Goal: Task Accomplishment & Management: Use online tool/utility

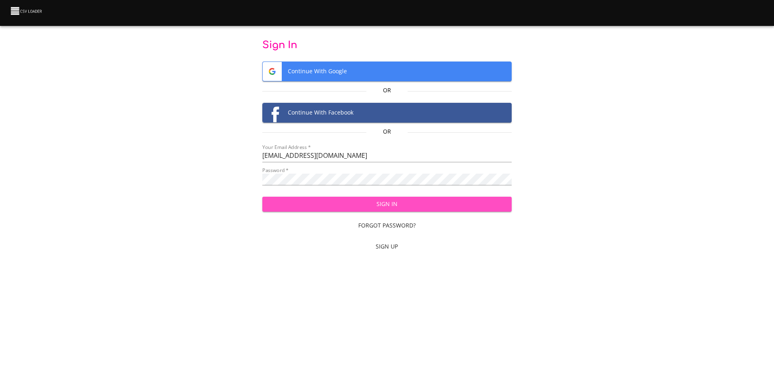
click at [392, 202] on span "Sign In" at bounding box center [387, 204] width 236 height 10
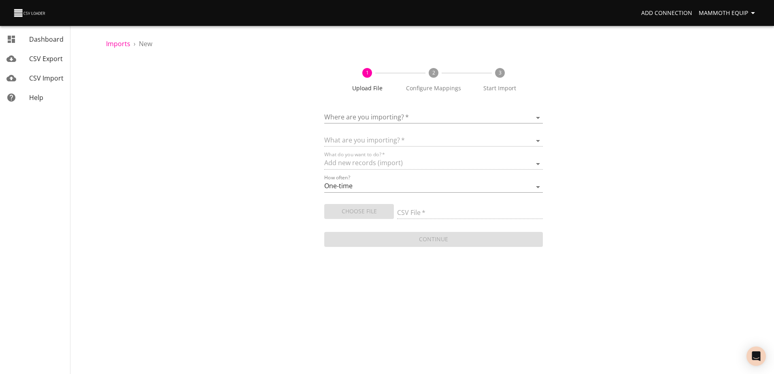
click at [539, 116] on body "Add Connection Mammoth Equip Dashboard CSV Export CSV Import Help Imports › New…" at bounding box center [387, 187] width 774 height 374
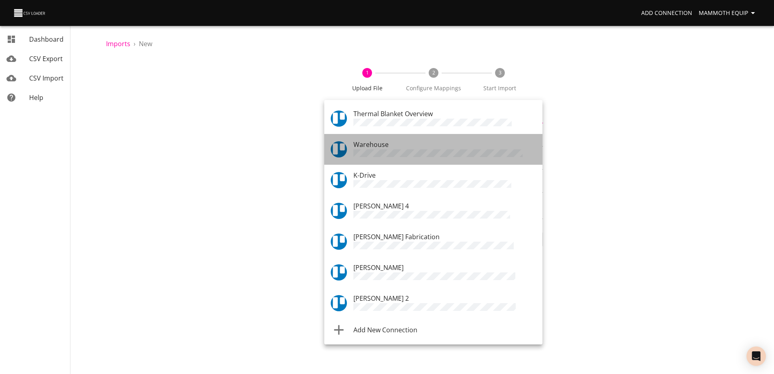
click at [392, 147] on div "Warehouse" at bounding box center [444, 149] width 183 height 19
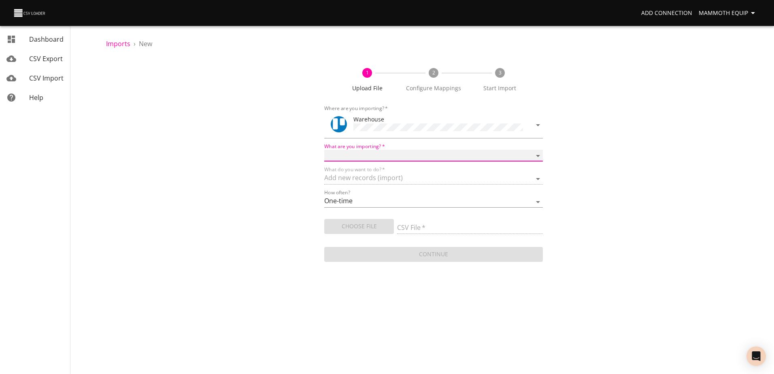
drag, startPoint x: 538, startPoint y: 155, endPoint x: 532, endPoint y: 155, distance: 6.9
click at [538, 154] on select "Boards Cards Checkitems Checklists" at bounding box center [433, 156] width 218 height 12
select select "cards"
click at [324, 150] on select "Boards Cards Checkitems Checklists" at bounding box center [433, 156] width 218 height 12
click at [355, 226] on span "Choose File" at bounding box center [359, 226] width 57 height 10
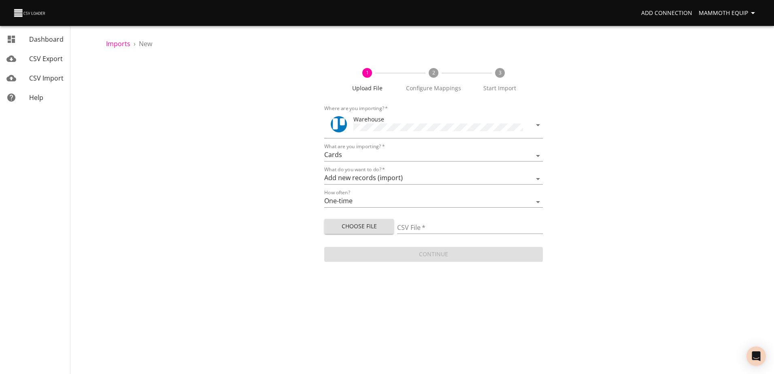
type input "Import1.xlsx"
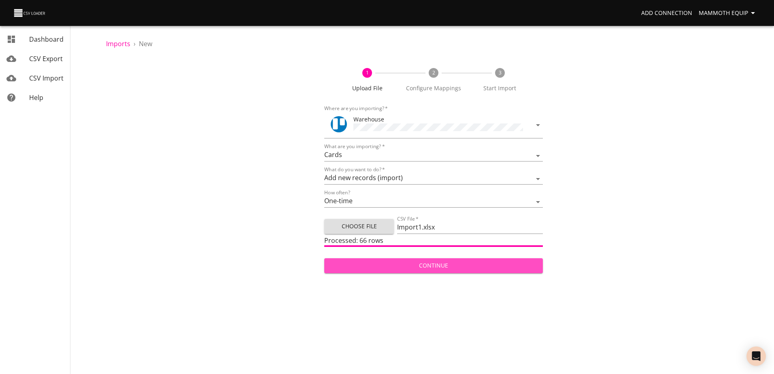
click at [422, 265] on span "Continue" at bounding box center [433, 266] width 205 height 10
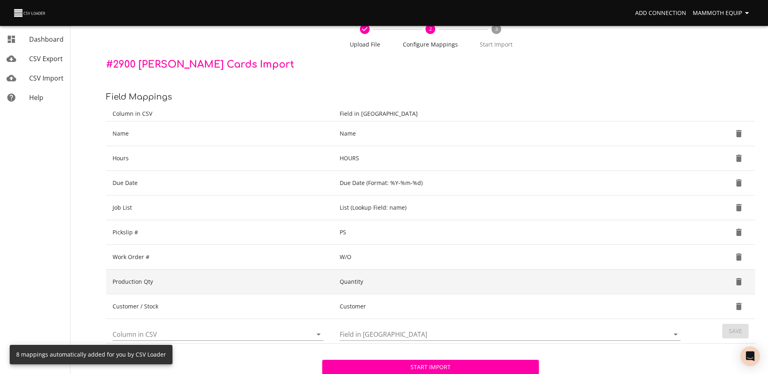
scroll to position [85, 0]
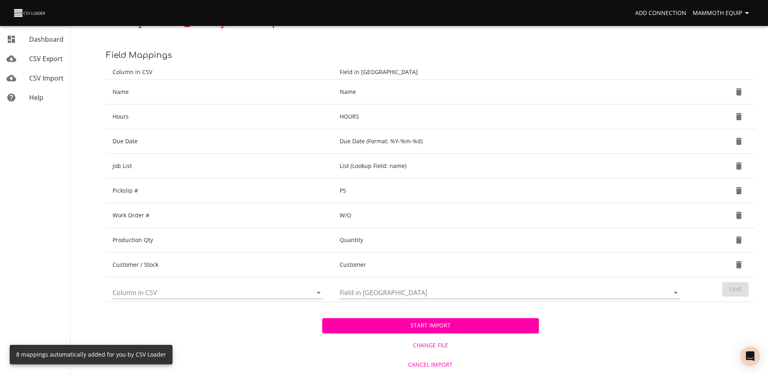
click at [411, 321] on span "Start Import" at bounding box center [430, 326] width 203 height 10
